Goal: Task Accomplishment & Management: Use online tool/utility

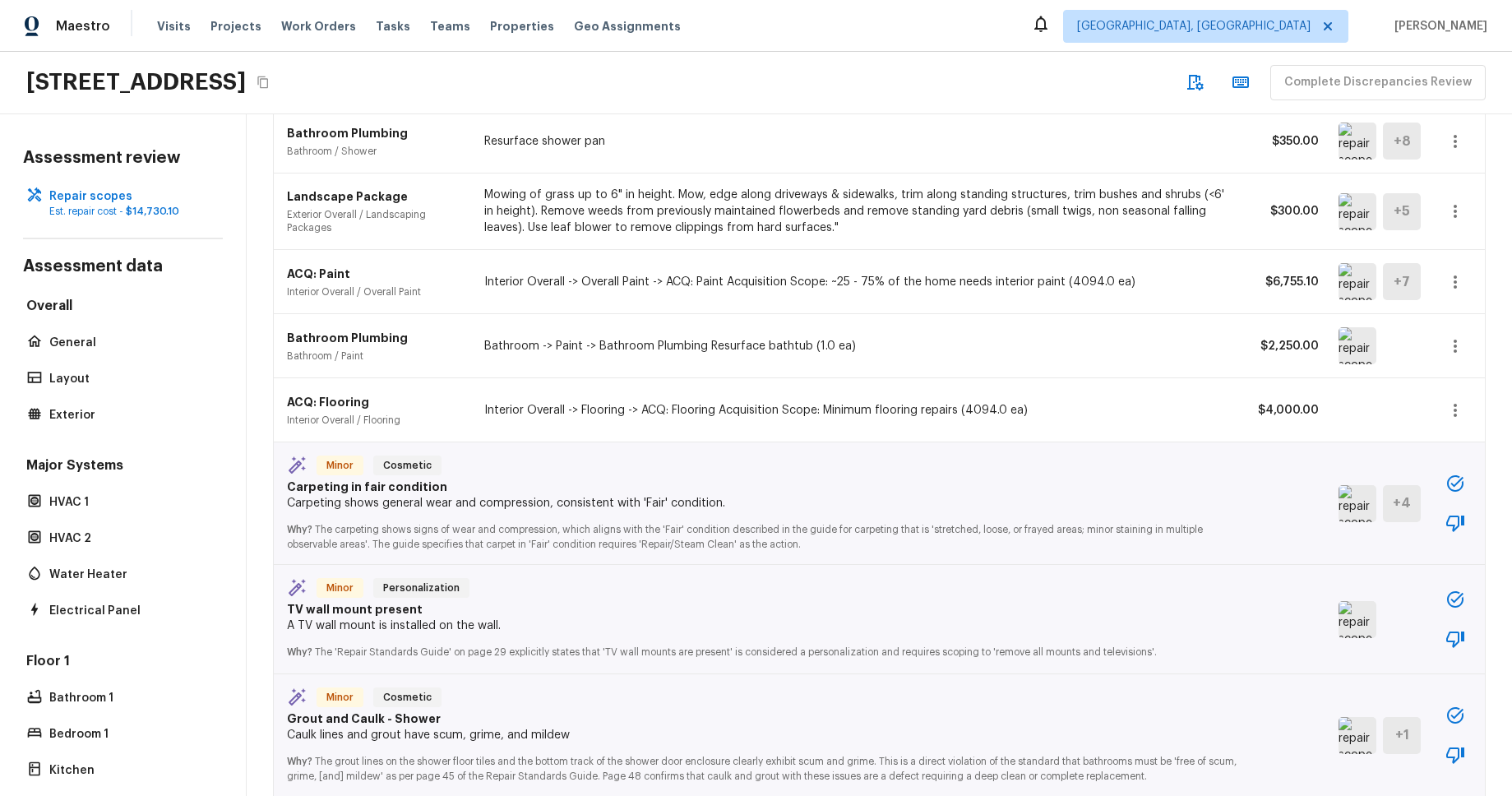
scroll to position [423, 0]
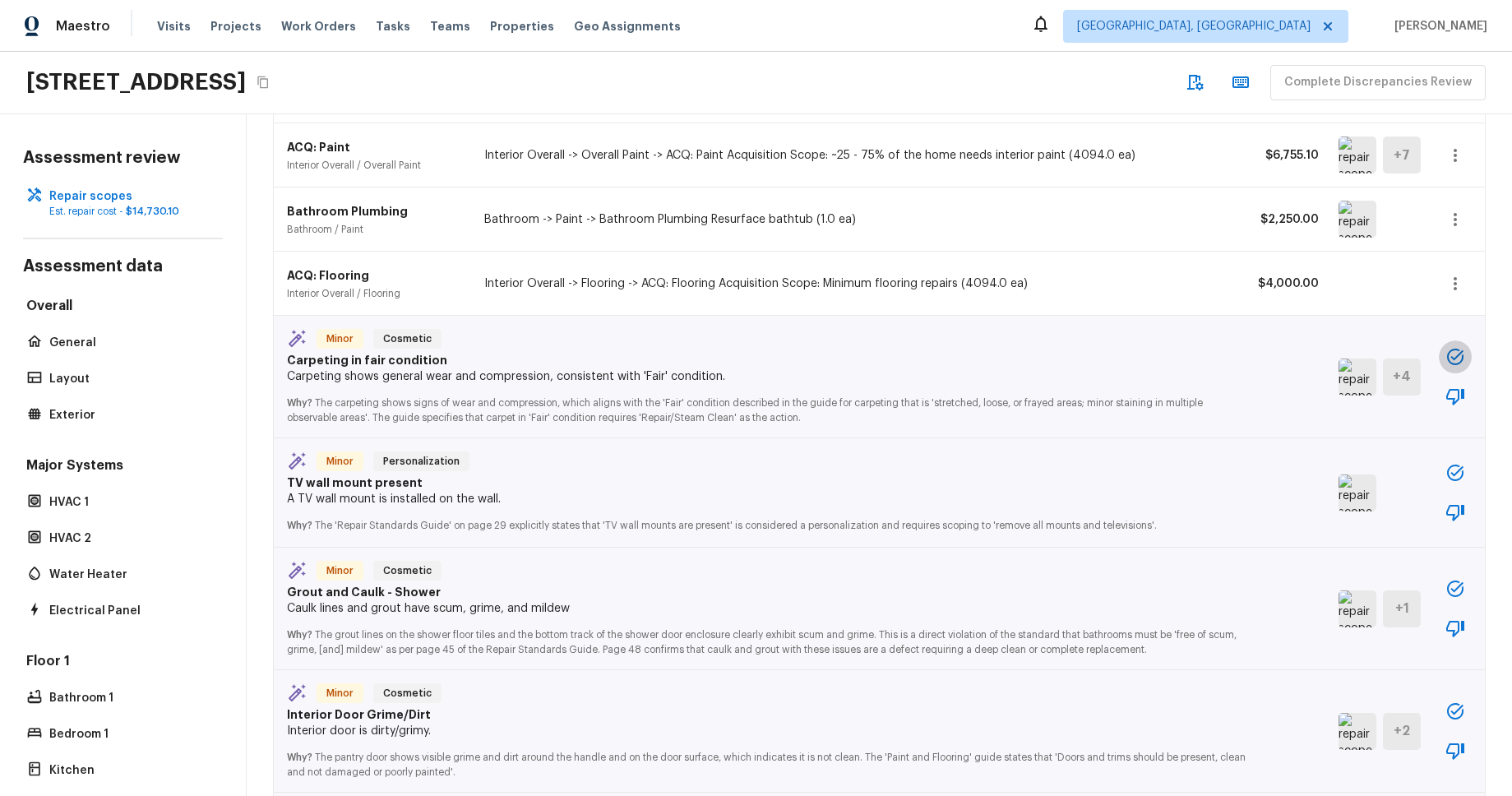
click at [1445, 352] on icon "button" at bounding box center [1454, 357] width 20 height 20
click at [1454, 358] on icon "button" at bounding box center [1454, 357] width 17 height 17
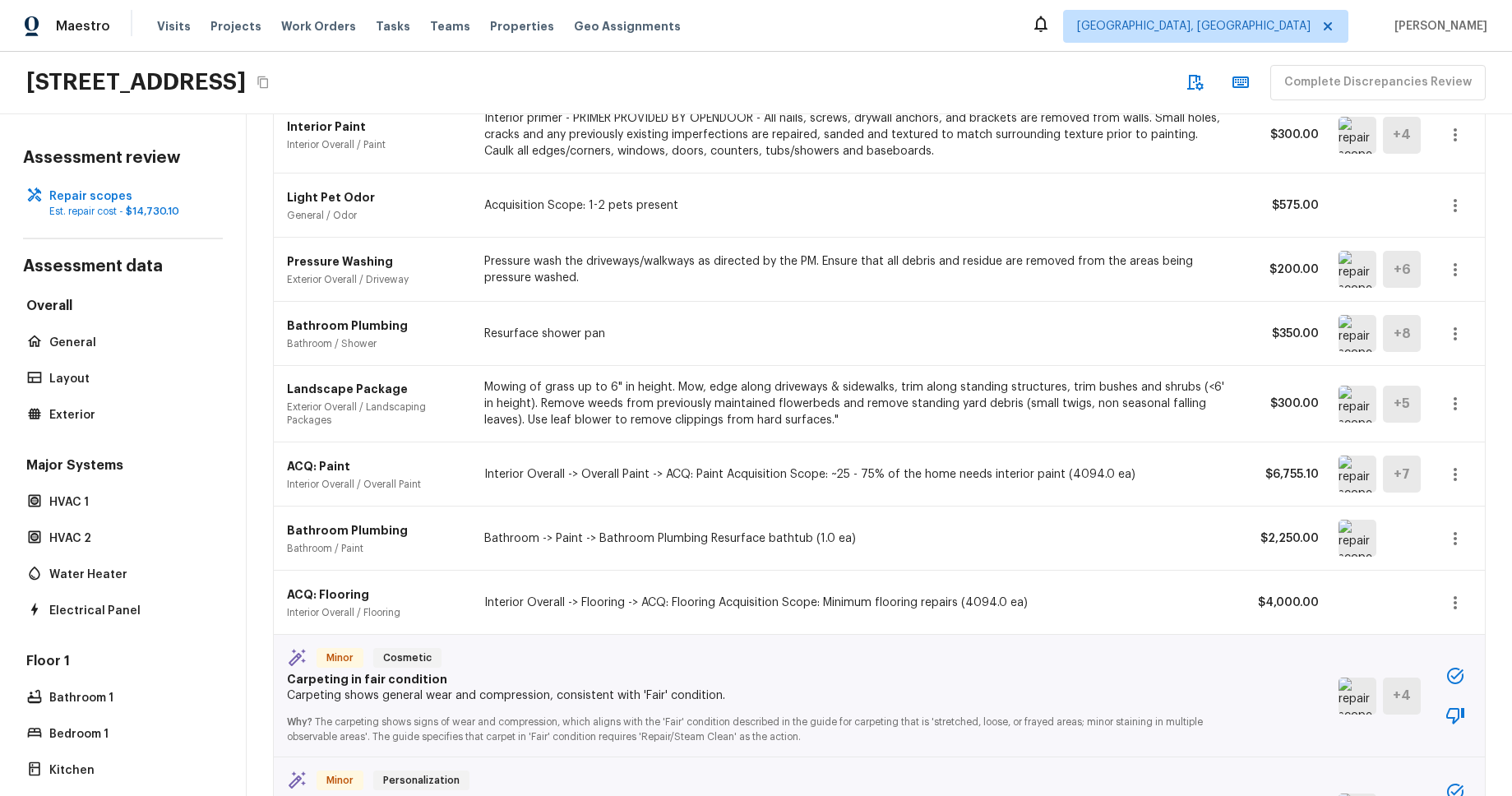
scroll to position [0, 0]
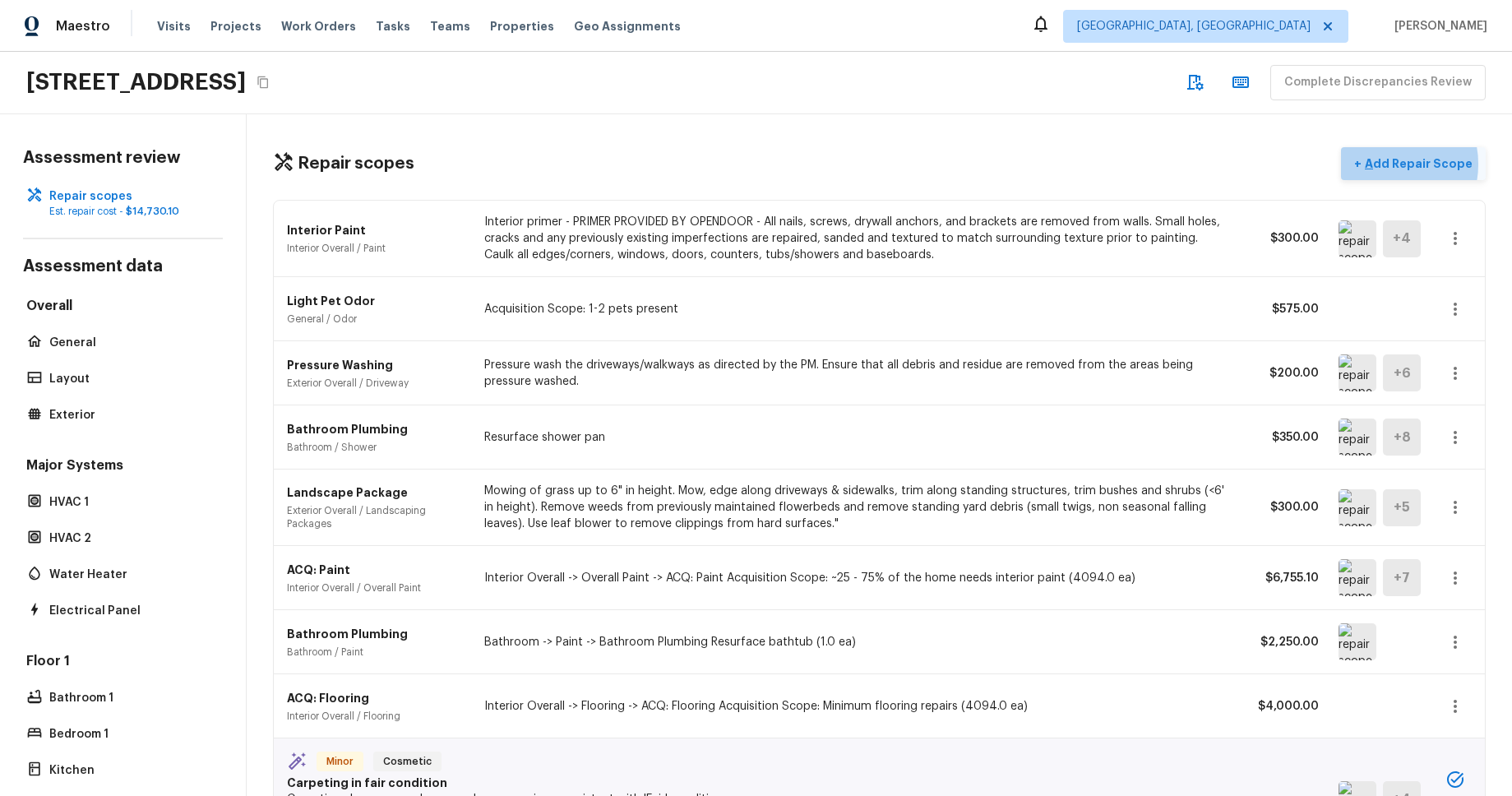
click at [1393, 164] on p "Add Repair Scope" at bounding box center [1416, 163] width 111 height 17
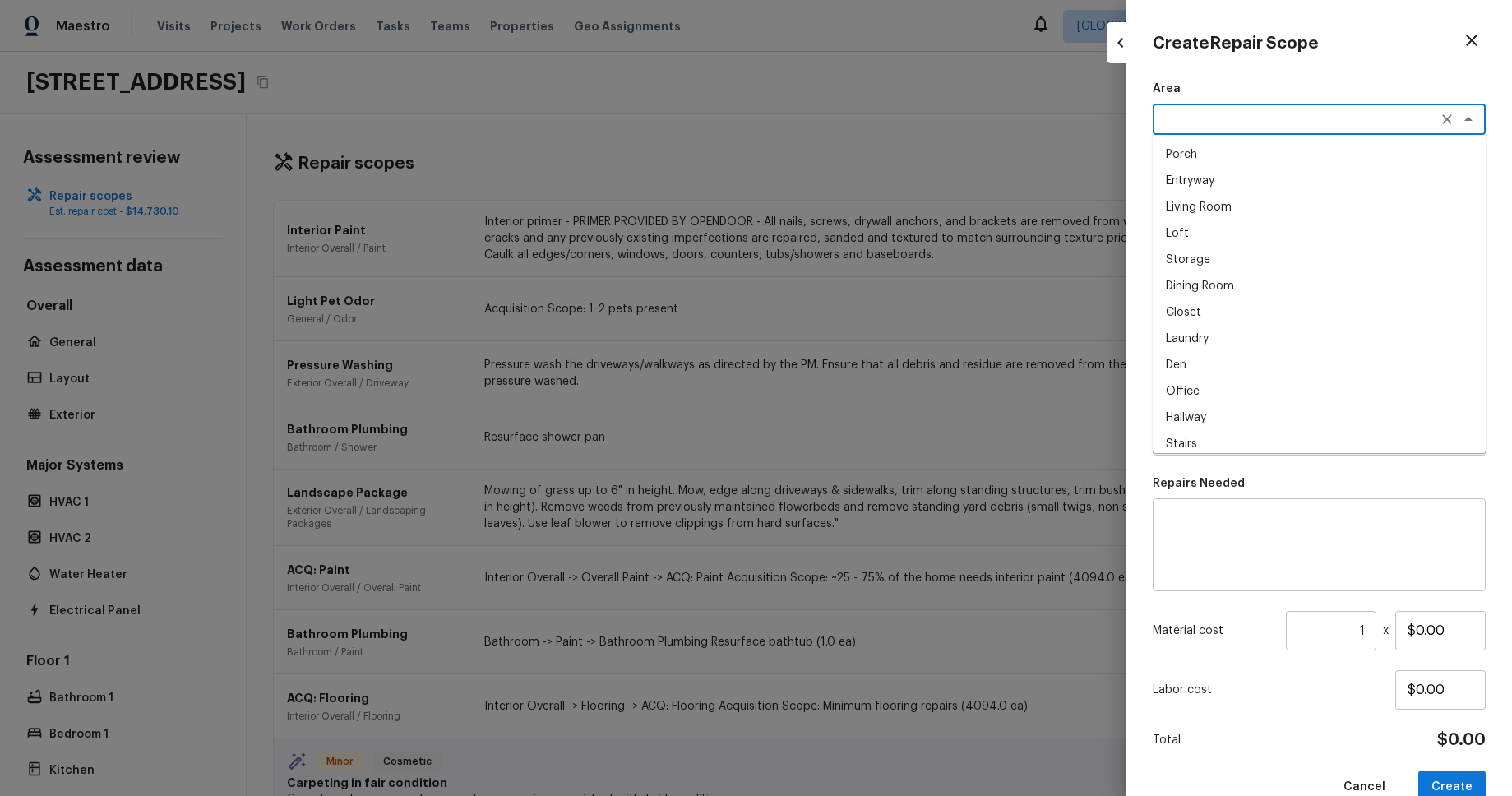
click at [1381, 122] on textarea at bounding box center [1296, 119] width 272 height 17
click at [1359, 154] on li "Porch" at bounding box center [1319, 154] width 333 height 26
type textarea "Porch"
click at [1348, 189] on textarea at bounding box center [1296, 193] width 272 height 17
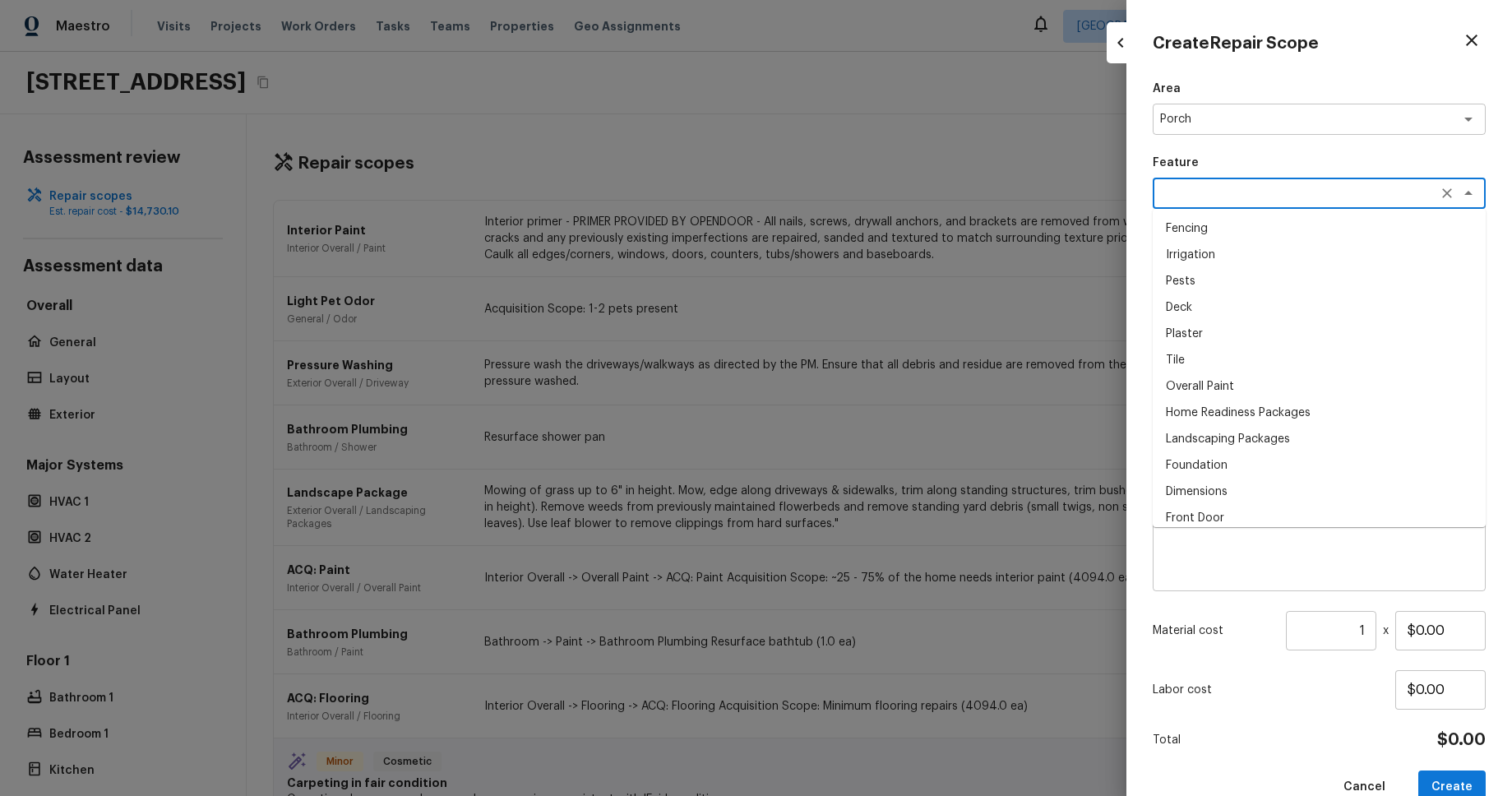
click at [1329, 218] on li "Fencing" at bounding box center [1319, 228] width 333 height 26
type textarea "Fencing"
click at [1282, 357] on textarea at bounding box center [1296, 365] width 272 height 17
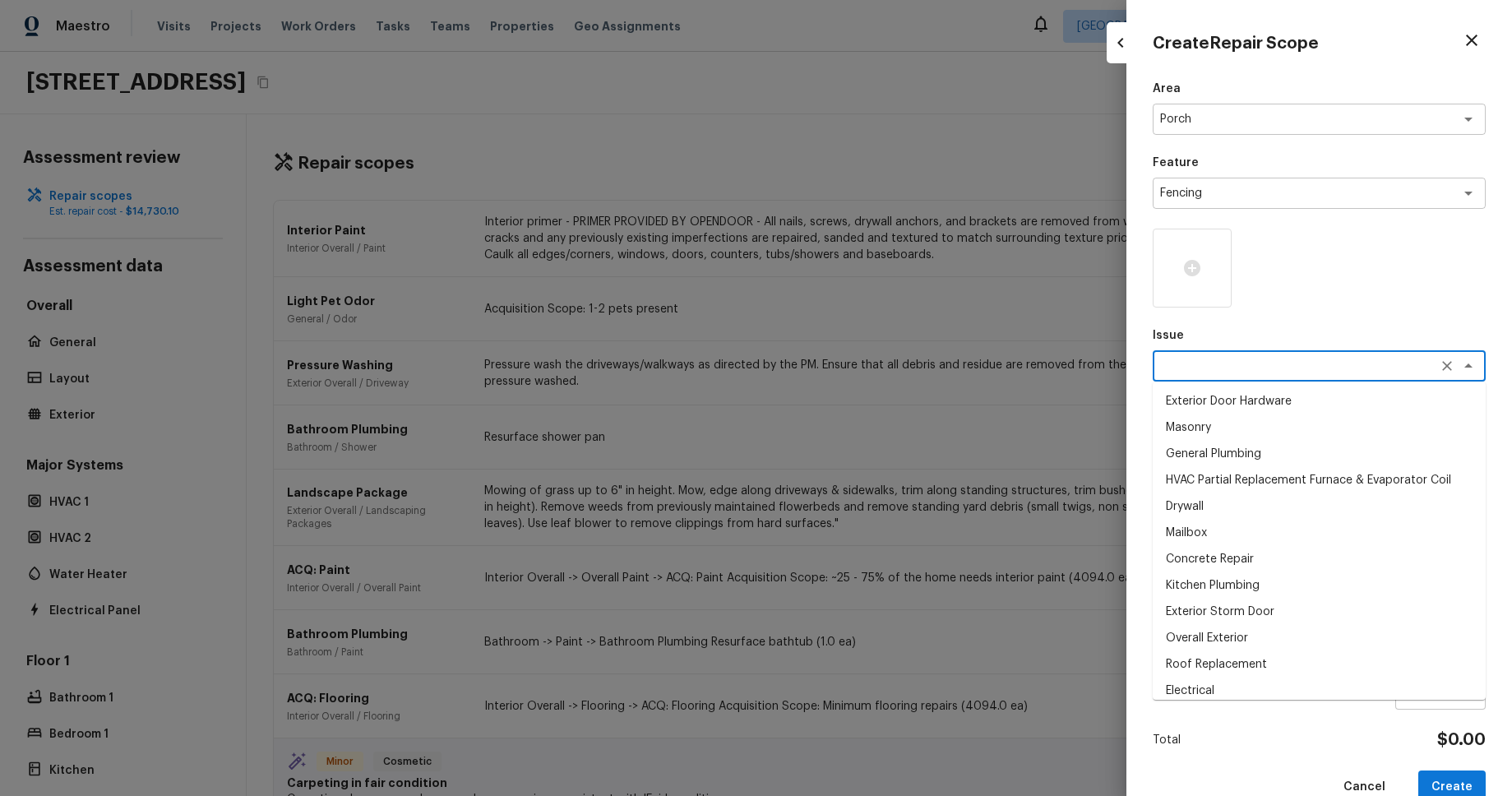
click at [1255, 425] on li "Masonry" at bounding box center [1319, 427] width 333 height 26
type textarea "Masonry"
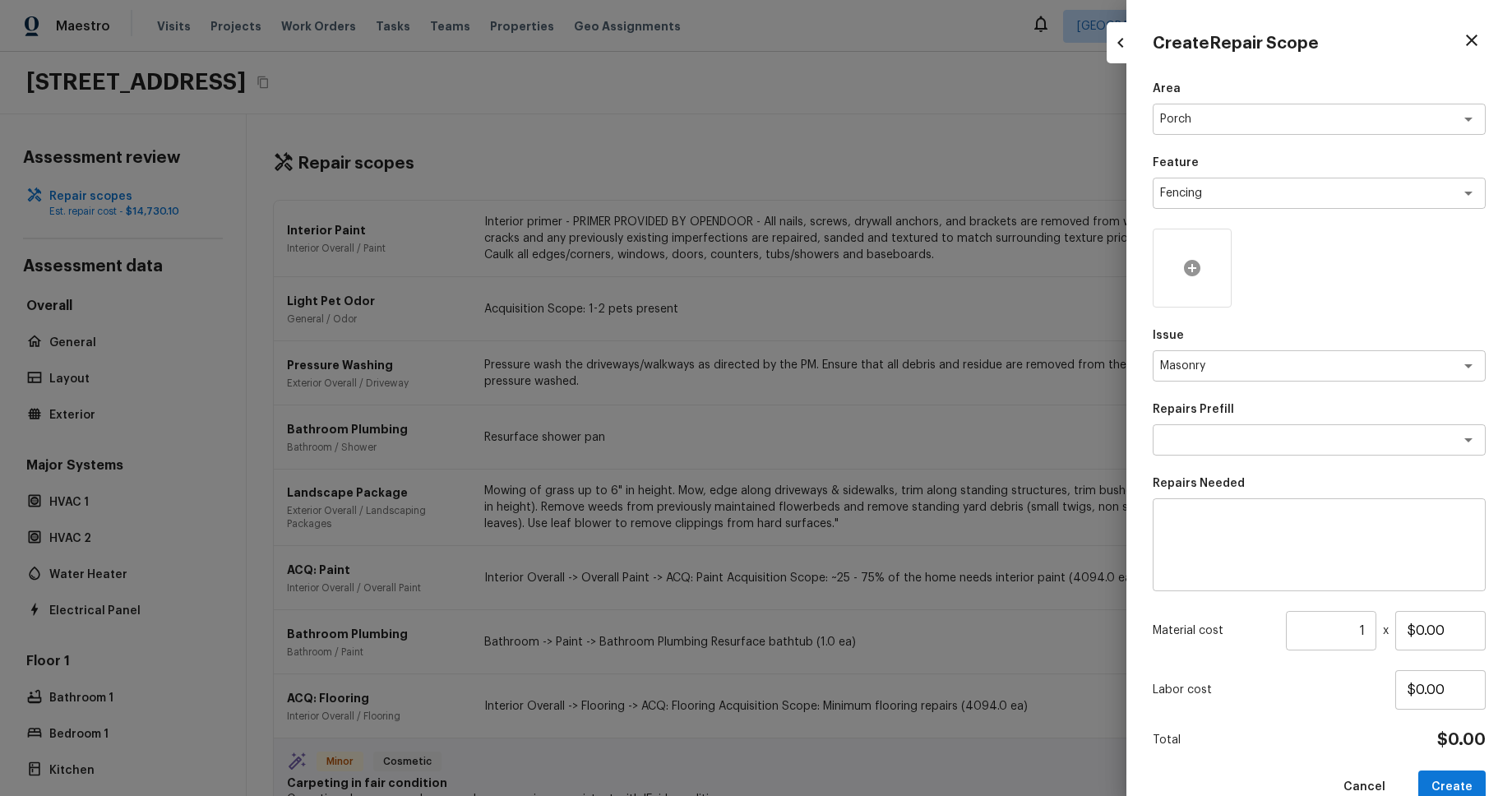
click at [1184, 274] on icon at bounding box center [1192, 268] width 20 height 20
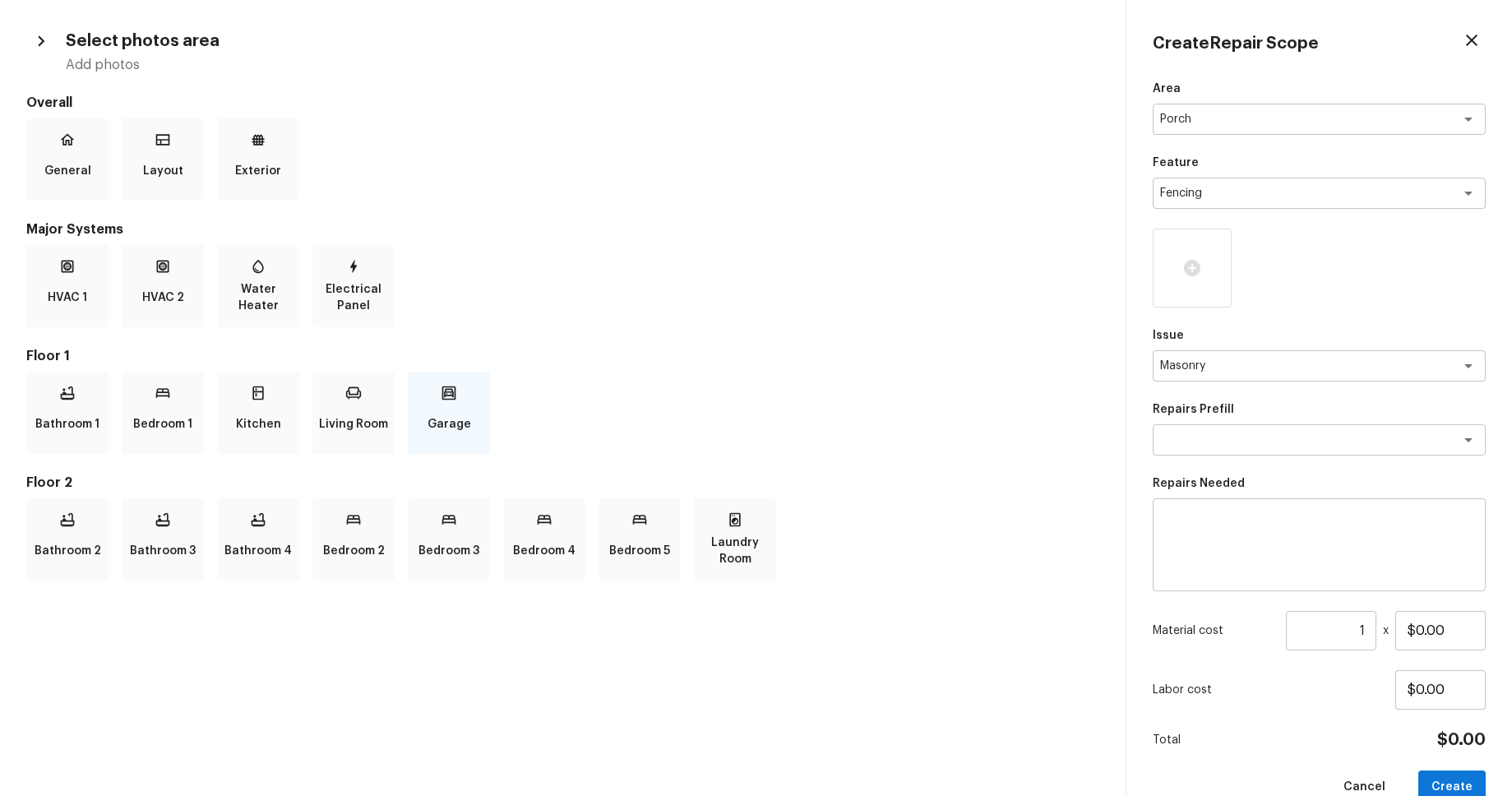
click at [444, 400] on icon at bounding box center [448, 392] width 17 height 17
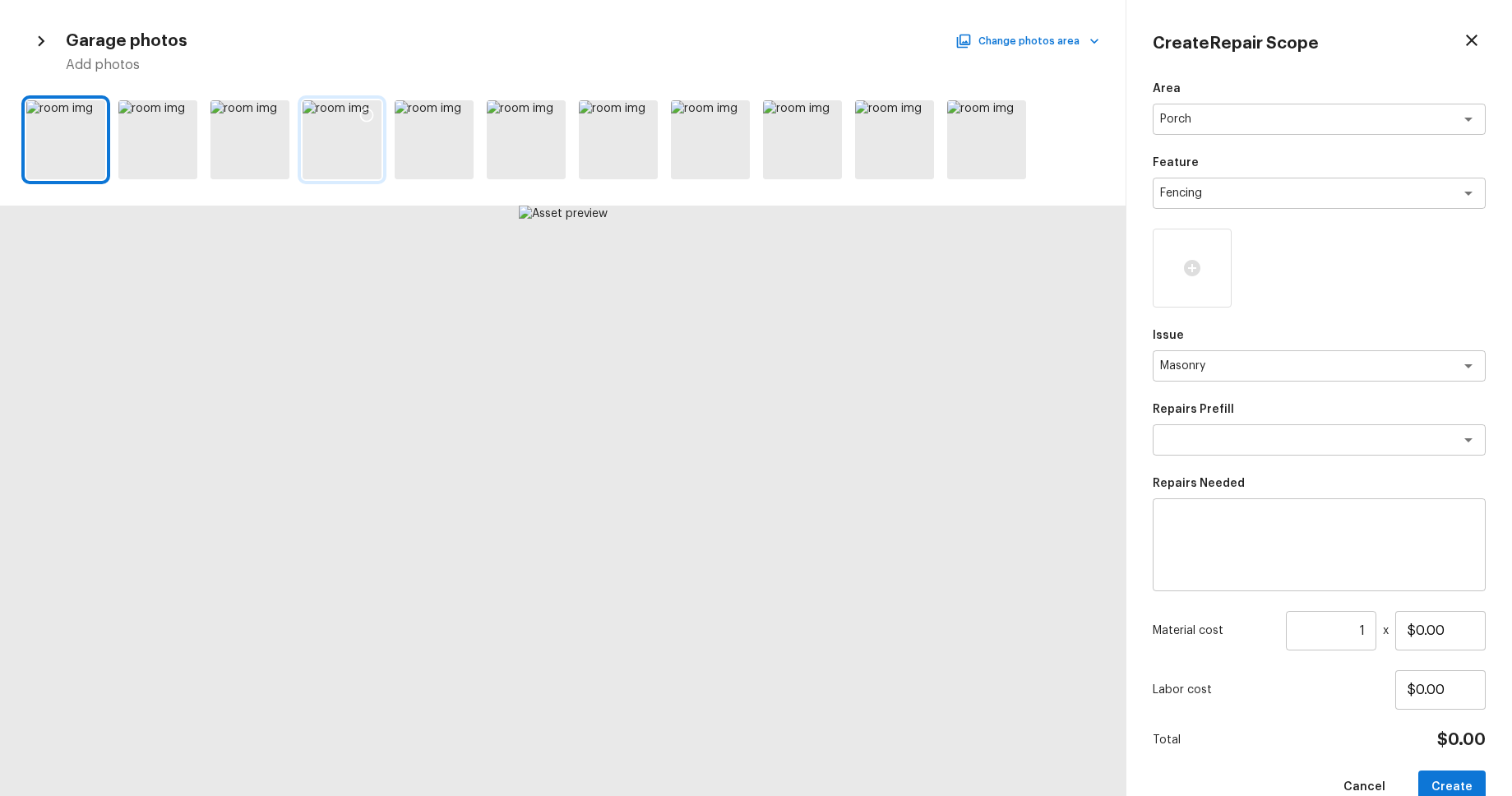
click at [361, 108] on icon at bounding box center [366, 115] width 17 height 17
click at [1257, 437] on textarea at bounding box center [1296, 439] width 272 height 17
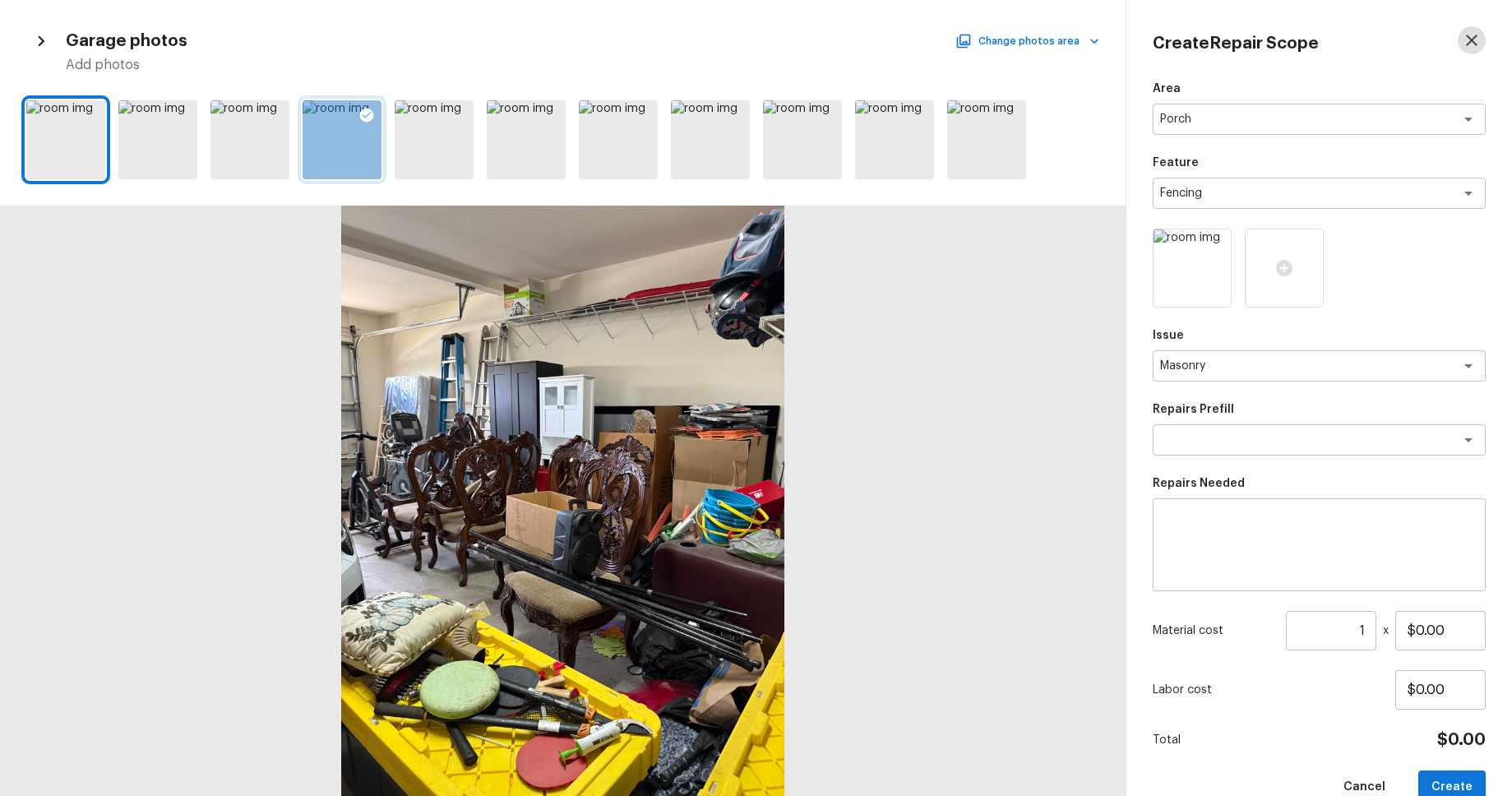
click at [1469, 42] on icon "button" at bounding box center [1471, 40] width 11 height 11
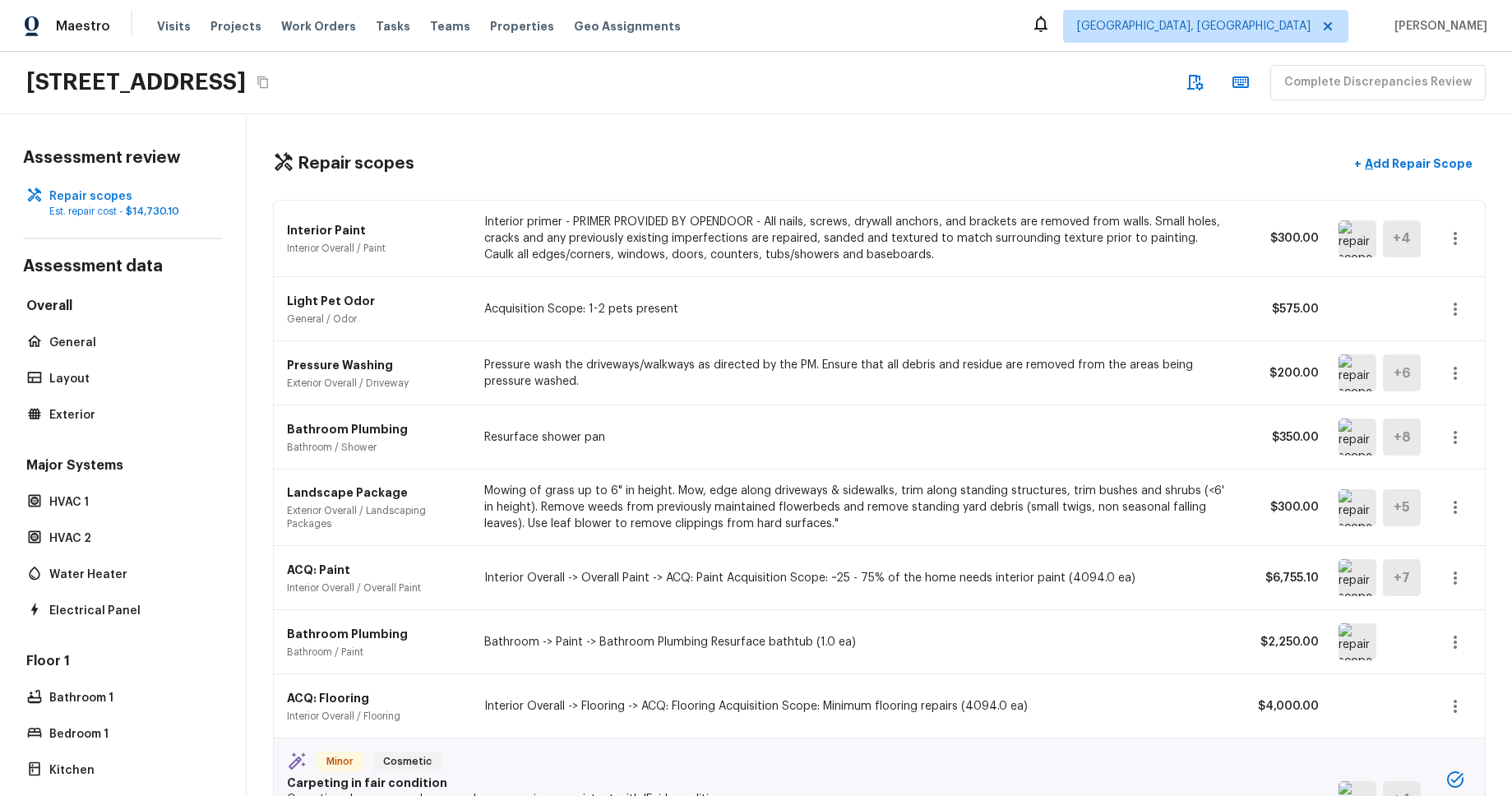
click at [991, 93] on div "16154 Skyridge Dr, Riverside, CA 92503 Complete Discrepancies Review" at bounding box center [756, 83] width 1512 height 63
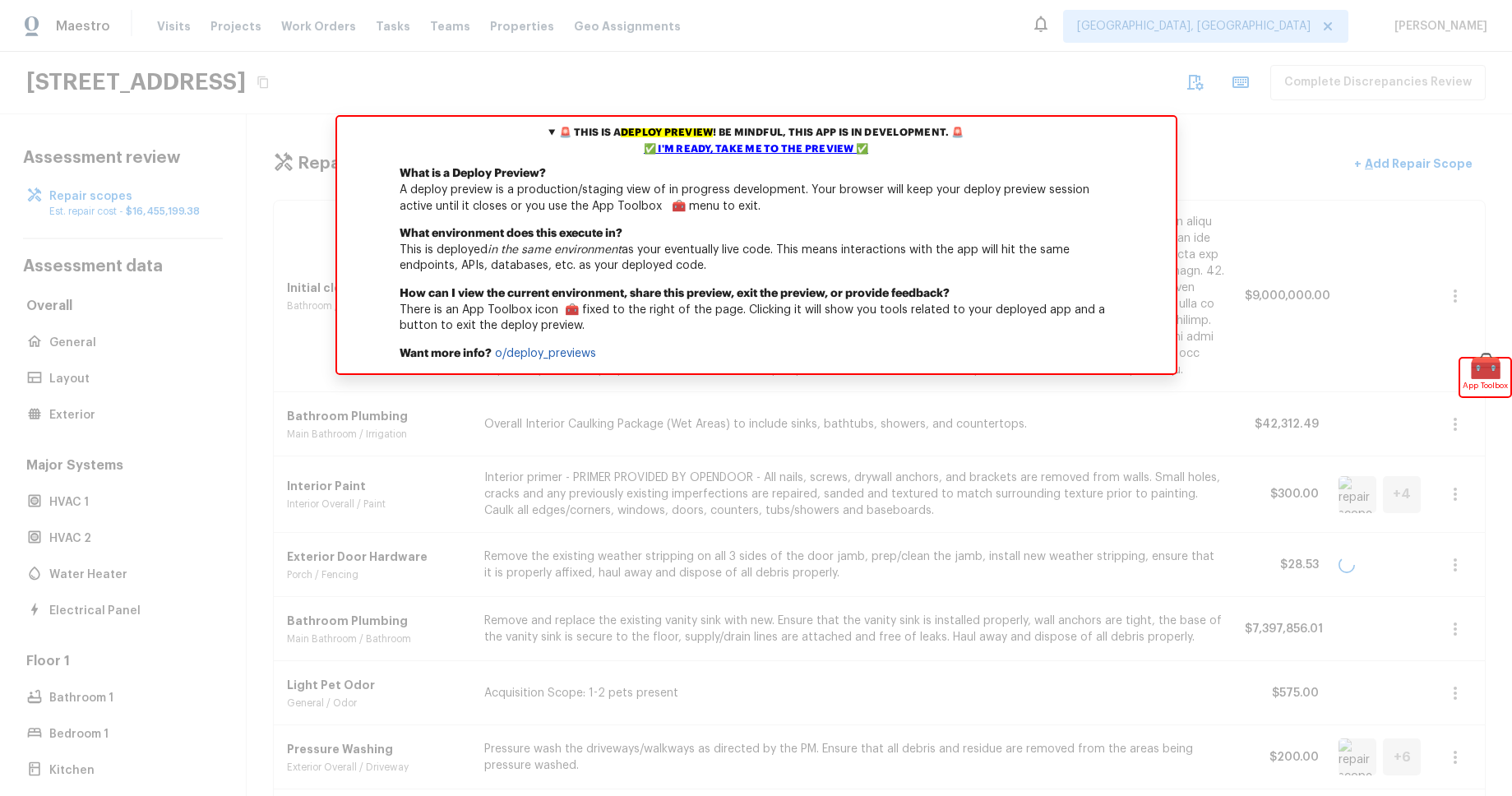
click at [1276, 187] on div "Repair scopes + Add Repair Scope Initial cleaning Bathroom / Plaster $9,000,000…" at bounding box center [879, 455] width 1265 height 682
click at [777, 153] on div "✅ I'm ready, take me to the preview ✅" at bounding box center [756, 149] width 830 height 17
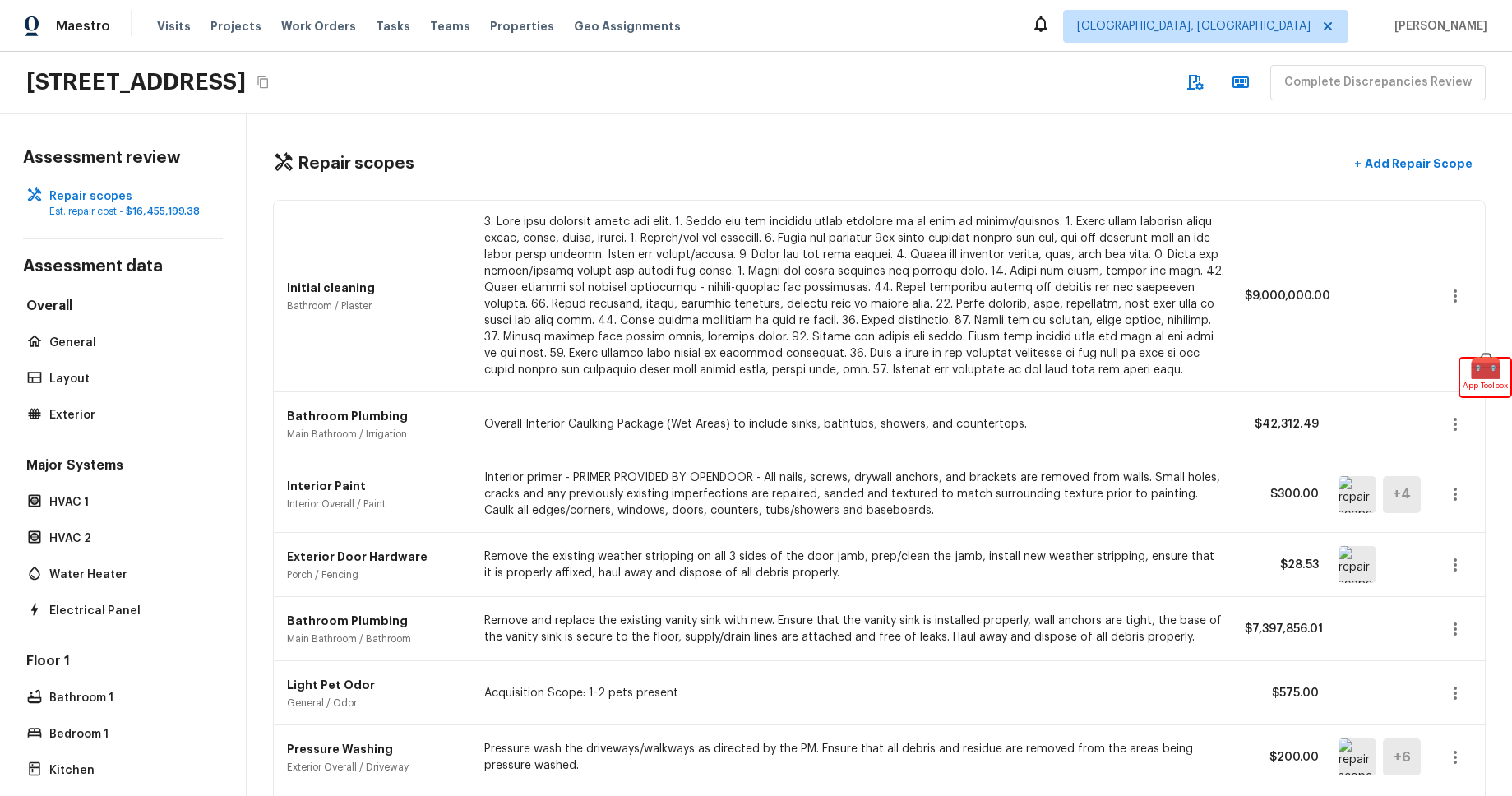
click at [1049, 153] on div "Repair scopes + Add Repair Scope" at bounding box center [879, 164] width 1213 height 34
